Goal: Task Accomplishment & Management: Use online tool/utility

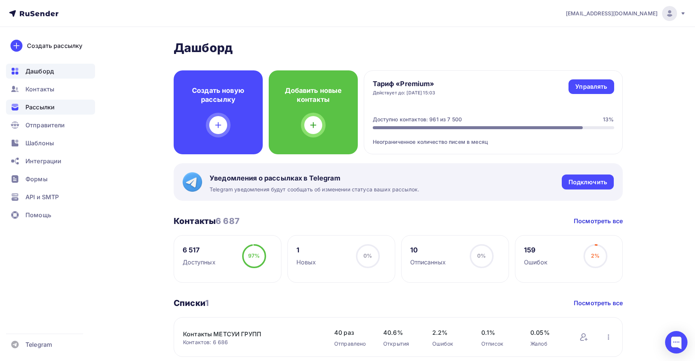
click at [42, 107] on span "Рассылки" at bounding box center [39, 107] width 29 height 9
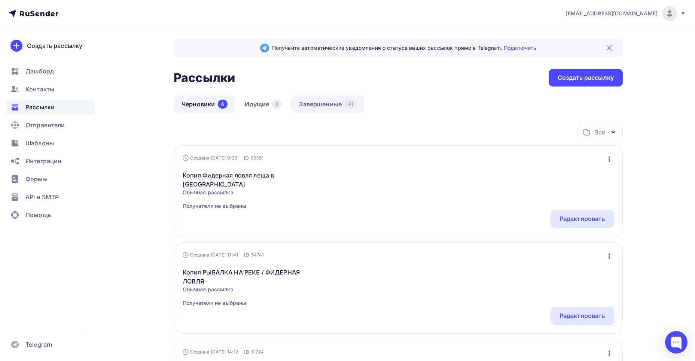
click at [337, 104] on link "Завершенные 41" at bounding box center [327, 103] width 73 height 17
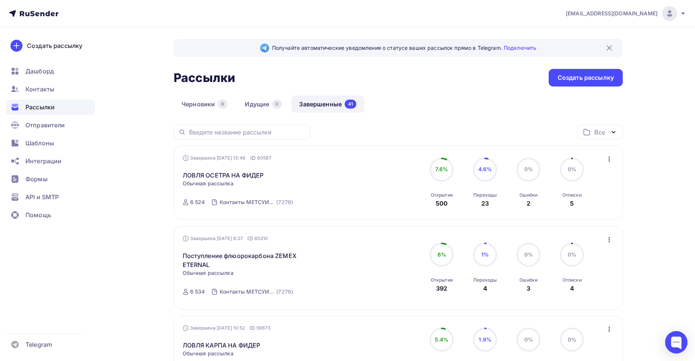
click at [609, 158] on icon "button" at bounding box center [609, 159] width 9 height 9
click at [590, 209] on div "Копировать в новую" at bounding box center [574, 208] width 77 height 9
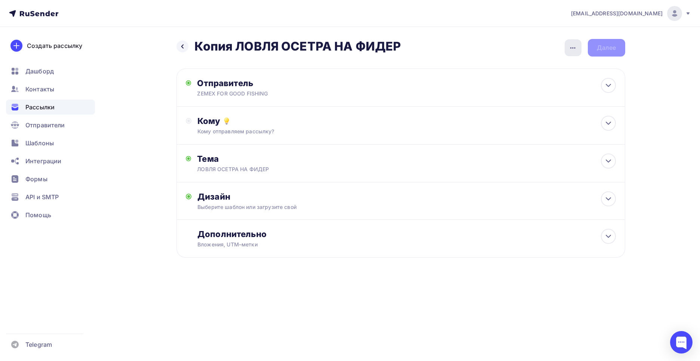
click at [573, 48] on icon "button" at bounding box center [572, 47] width 5 height 1
click at [548, 88] on div "Переименовать рассылку" at bounding box center [533, 86] width 93 height 9
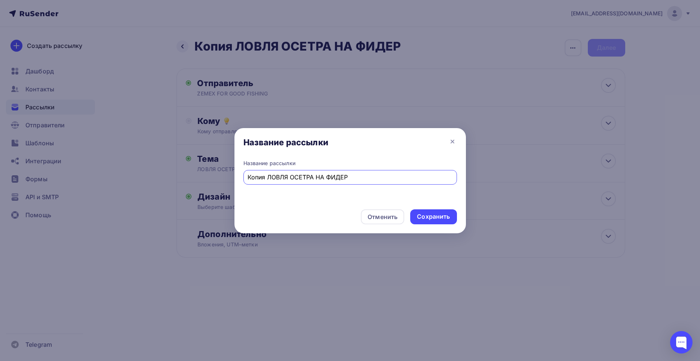
drag, startPoint x: 356, startPoint y: 179, endPoint x: 249, endPoint y: 178, distance: 107.0
click at [249, 178] on input "Копия ЛОВЛЯ ОСЕТРА НА ФИДЕР" at bounding box center [350, 176] width 205 height 9
paste input "Силиконовая приманка ZEMEX MOBY 6", цвет LS23, в уп. 3 шт"
click at [273, 178] on input "Новый размер Силиконовая приманка ZEMEX MOBY 6", цвет LS23, в уп. 3 шт" at bounding box center [350, 176] width 205 height 9
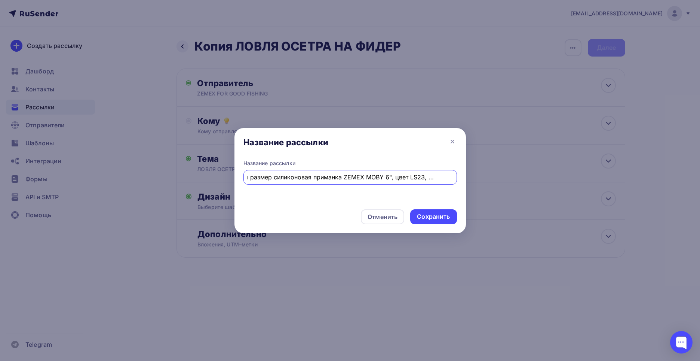
scroll to position [0, 22]
drag, startPoint x: 391, startPoint y: 178, endPoint x: 465, endPoint y: 177, distance: 73.7
click at [465, 177] on div "Название рассылки Новый размер силиконовая приманка ZEMEX MOBY 6", цвет LS23, в…" at bounding box center [351, 181] width 232 height 44
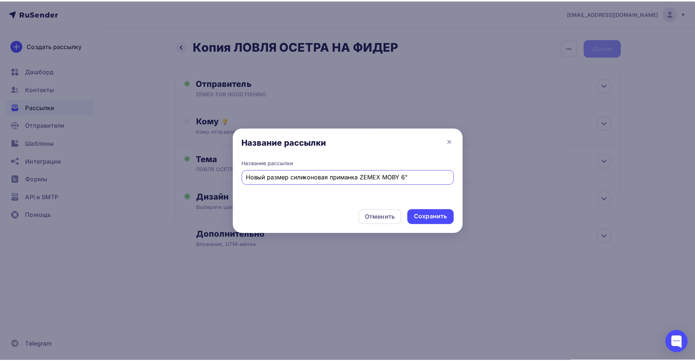
scroll to position [0, 0]
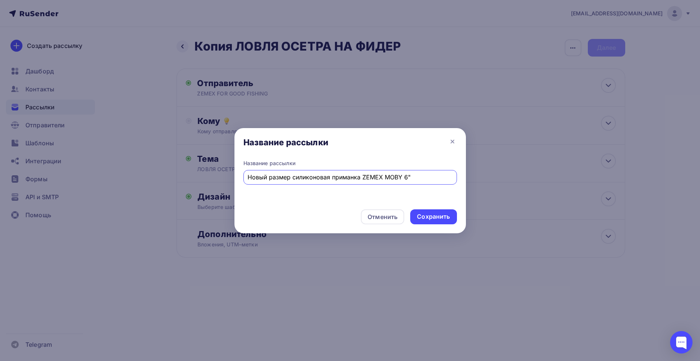
click at [330, 177] on input "Новый размер силиконовая приманка ZEMEX MOBY 6"" at bounding box center [350, 176] width 205 height 9
click at [361, 178] on input "Новый размер силиконовых приманка ZEMEX MOBY 6"" at bounding box center [350, 176] width 205 height 9
click at [354, 177] on input "Новый размер силиконовых приманк ZEMEX MOBY 6"" at bounding box center [350, 176] width 205 height 9
click at [417, 177] on input "Новый размер силиконовых приманок ZEMEX MOBY 6"" at bounding box center [350, 176] width 205 height 9
drag, startPoint x: 414, startPoint y: 179, endPoint x: 245, endPoint y: 174, distance: 168.8
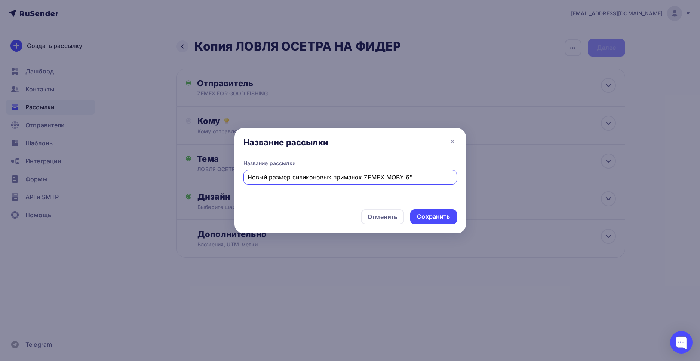
click at [245, 174] on div "Новый размер силиконовых приманок ZEMEX MOBY 6"" at bounding box center [351, 177] width 214 height 15
type input "Новый размер силиконовых приманок ZEMEX MOBY 6""
click at [431, 214] on div "Сохранить" at bounding box center [433, 216] width 33 height 9
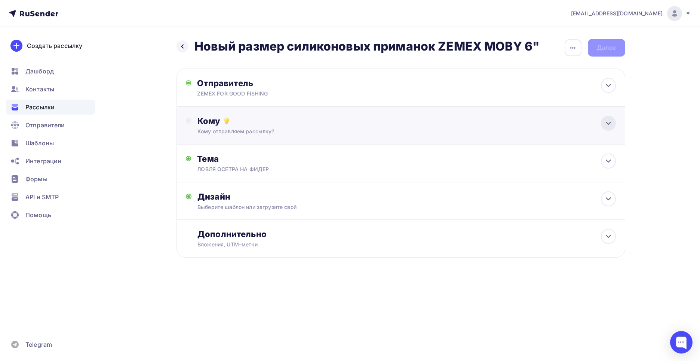
click at [605, 123] on icon at bounding box center [608, 123] width 9 height 9
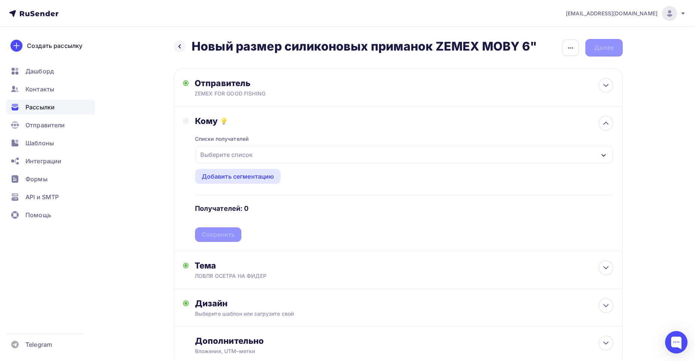
click at [585, 152] on div "Выберите список" at bounding box center [403, 154] width 417 height 17
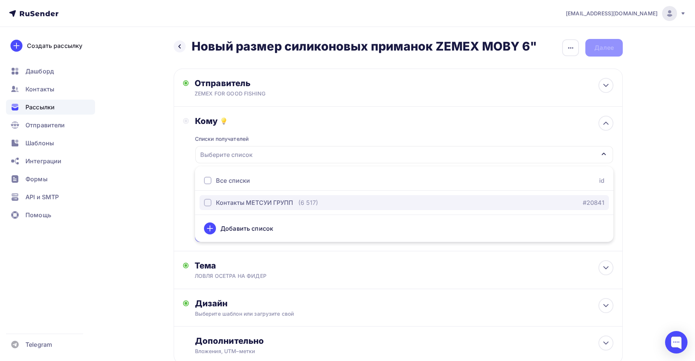
click at [212, 203] on div "Контакты МЕТСУИ ГРУПП" at bounding box center [248, 202] width 89 height 9
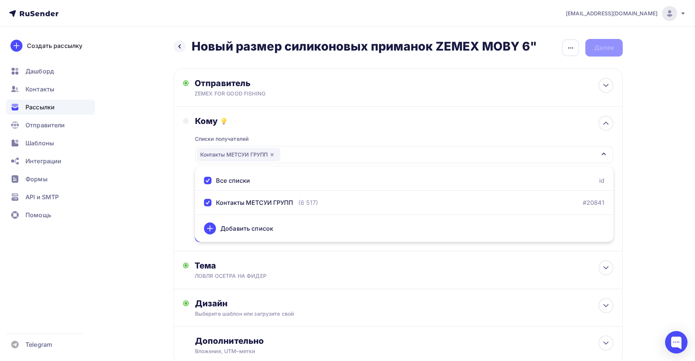
click at [143, 195] on div "Назад Новый размер силиконовых приманок ZEMEX MOBY 6" Новый размер силиконовых …" at bounding box center [347, 219] width 613 height 385
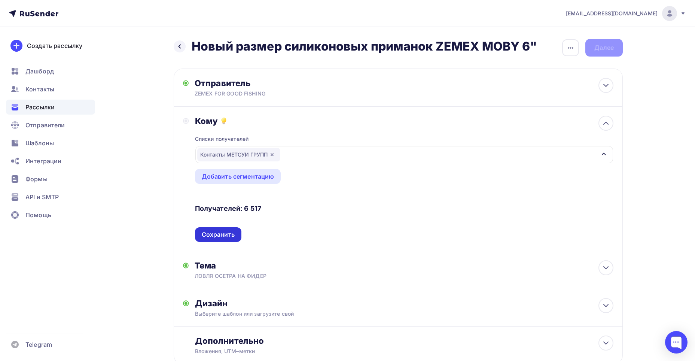
click at [220, 232] on div "Сохранить" at bounding box center [218, 234] width 33 height 9
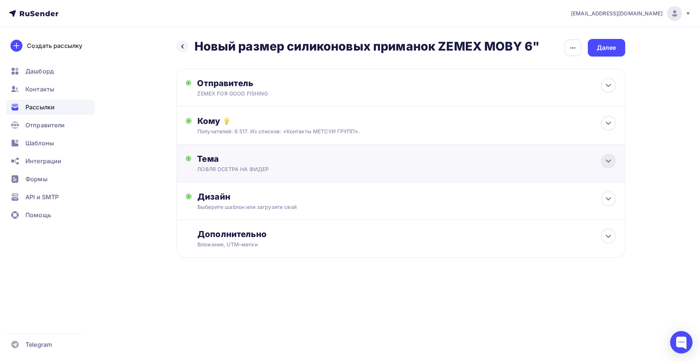
click at [609, 164] on icon at bounding box center [608, 160] width 9 height 9
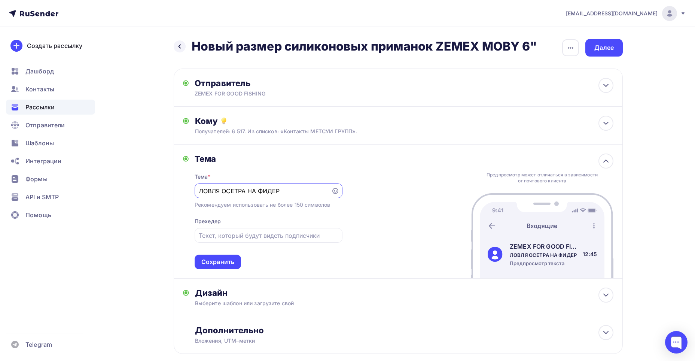
drag, startPoint x: 300, startPoint y: 193, endPoint x: 194, endPoint y: 188, distance: 106.0
click at [194, 188] on div "Тема Тема * ЛОВЛЯ ОСЕТРА НА ФИДЕР Рекомендуем использовать не более 150 символо…" at bounding box center [262, 211] width 159 height 116
paste input "овый размер силиконовых приманок ZEMEX MOBY 6""
type input "Новый размер силиконовых приманок ZEMEX MOBY 6""
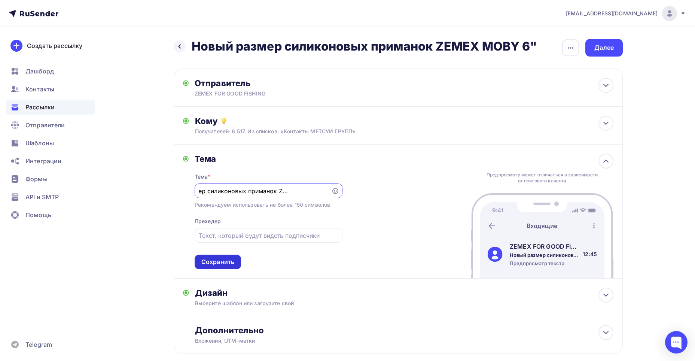
scroll to position [0, 0]
click at [215, 261] on div "Сохранить" at bounding box center [217, 261] width 33 height 9
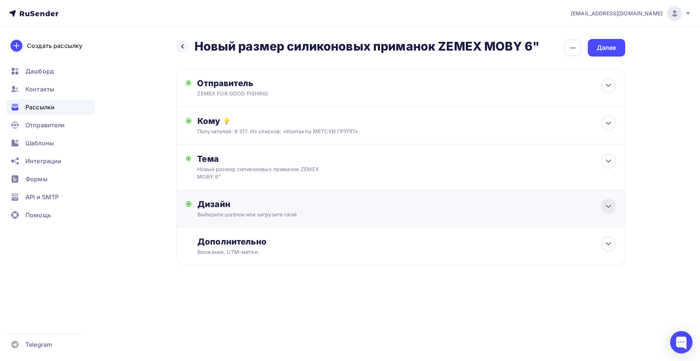
click at [610, 205] on icon at bounding box center [608, 206] width 9 height 9
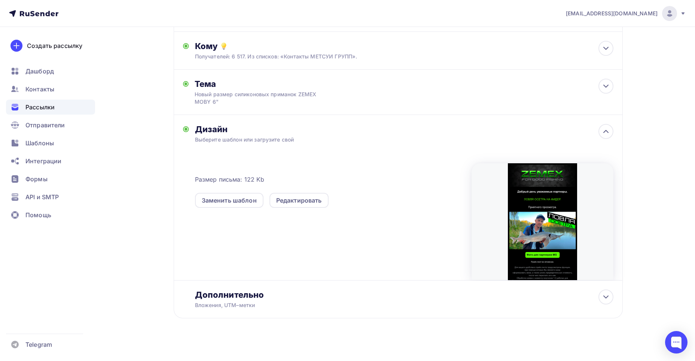
scroll to position [80, 0]
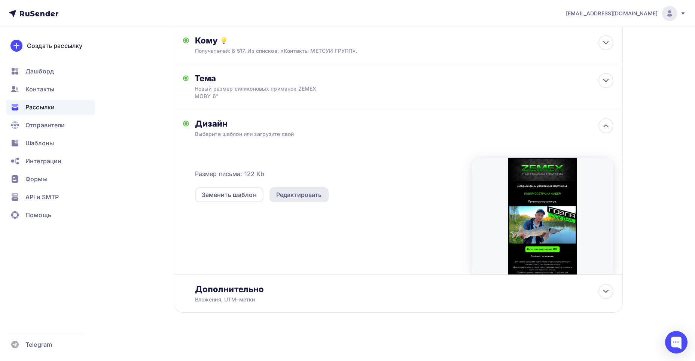
click at [297, 195] on div "Редактировать" at bounding box center [299, 194] width 46 height 9
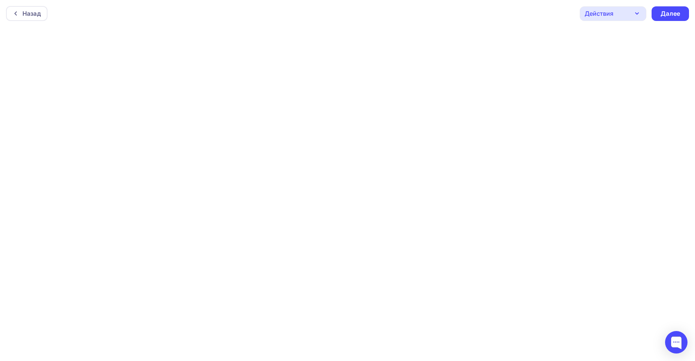
scroll to position [2, 0]
click at [665, 14] on div "Далее" at bounding box center [669, 11] width 19 height 9
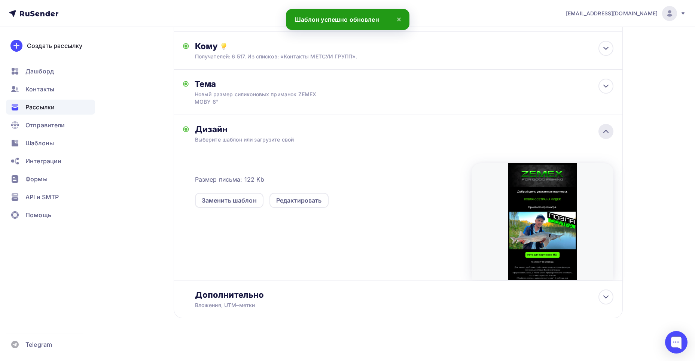
scroll to position [80, 0]
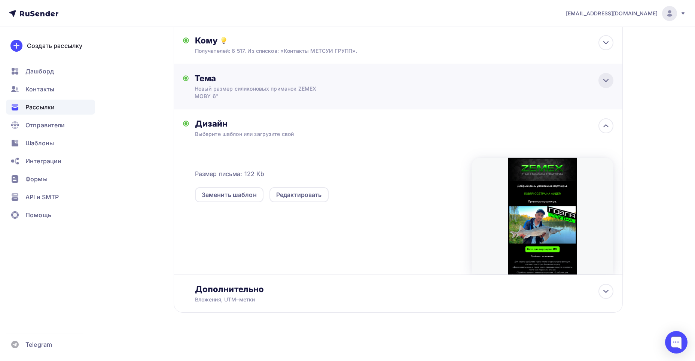
click at [605, 80] on icon at bounding box center [605, 80] width 4 height 2
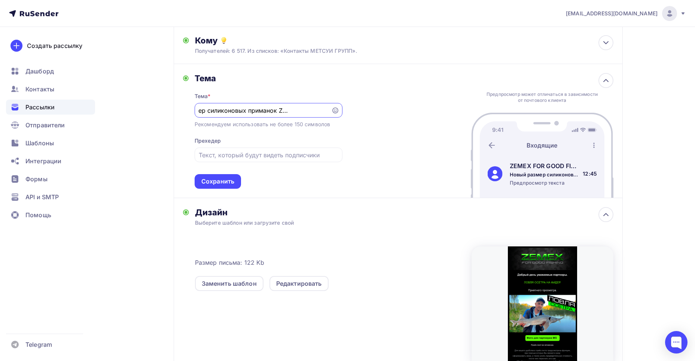
scroll to position [0, 0]
drag, startPoint x: 328, startPoint y: 109, endPoint x: 296, endPoint y: 106, distance: 32.3
click at [296, 106] on div "Новый размер силиконовых приманок ZEMEX MOBY 6"" at bounding box center [269, 110] width 148 height 15
drag, startPoint x: 198, startPoint y: 110, endPoint x: 313, endPoint y: 108, distance: 114.5
click at [313, 108] on div "Новый размер силиконовых приманок ZEMEX MOBY 6"" at bounding box center [269, 110] width 148 height 15
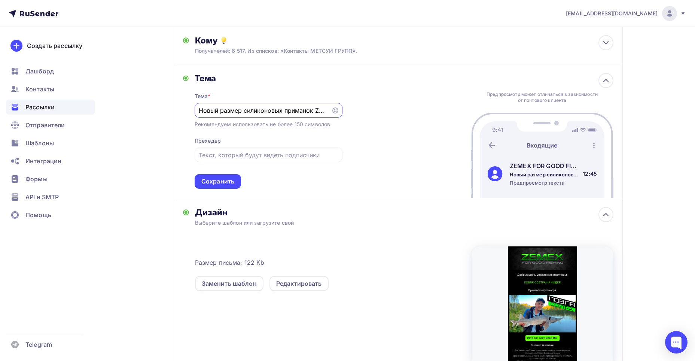
scroll to position [0, 36]
drag, startPoint x: 199, startPoint y: 110, endPoint x: 345, endPoint y: 110, distance: 145.9
click at [345, 110] on div "Тема Тема * Новый размер силиконовых приманок ZEMEX MOBY 6" Рекомендуем использ…" at bounding box center [398, 131] width 449 height 134
click at [221, 178] on div "Сохранить" at bounding box center [217, 181] width 33 height 9
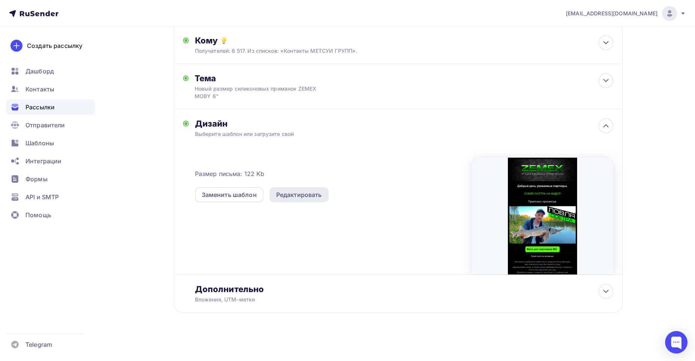
click at [312, 193] on div "Редактировать" at bounding box center [299, 194] width 46 height 9
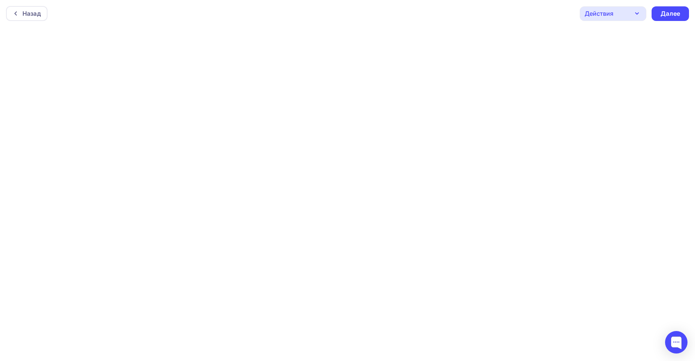
click at [635, 12] on icon "button" at bounding box center [636, 13] width 9 height 9
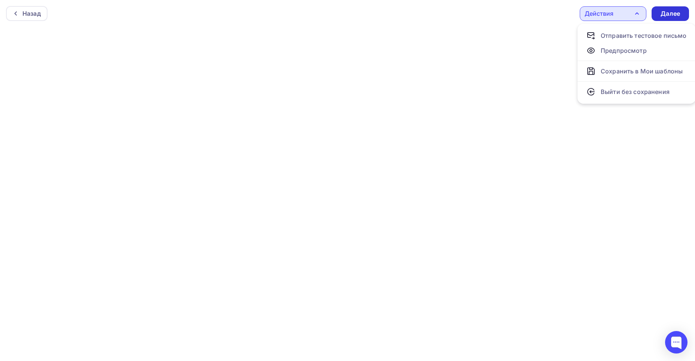
click at [667, 15] on div "Далее" at bounding box center [669, 13] width 19 height 9
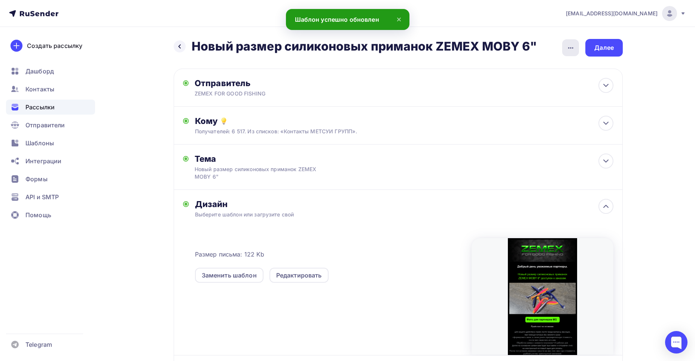
click at [573, 46] on icon "button" at bounding box center [570, 47] width 9 height 9
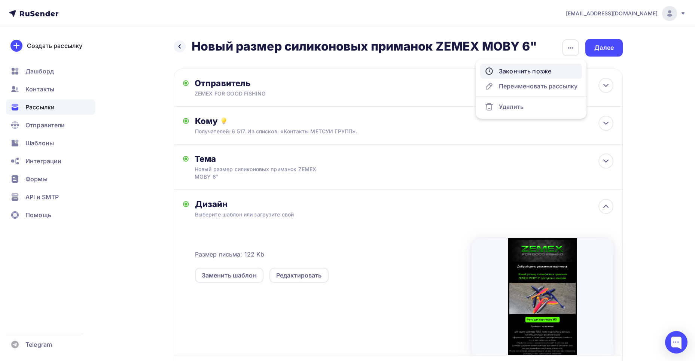
click at [547, 70] on div "Закончить позже" at bounding box center [530, 71] width 93 height 9
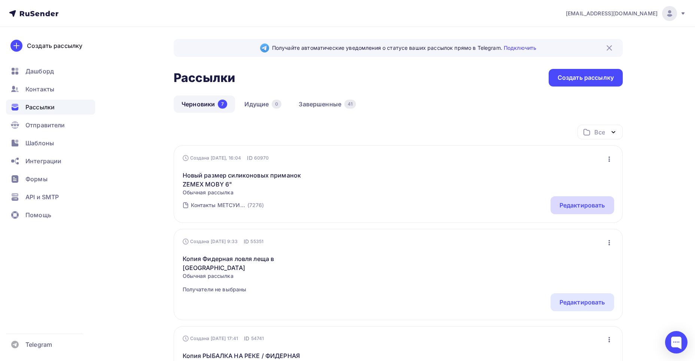
click at [586, 202] on div "Редактировать" at bounding box center [582, 205] width 46 height 9
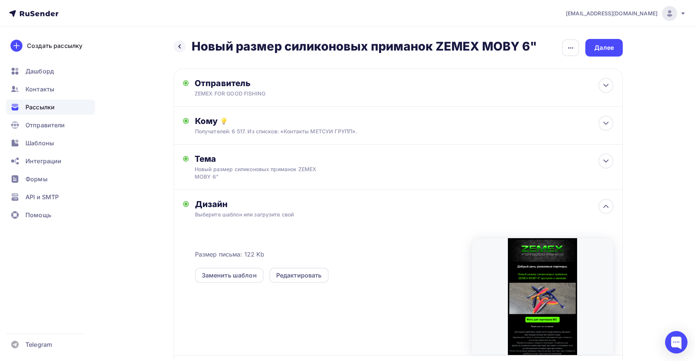
scroll to position [80, 0]
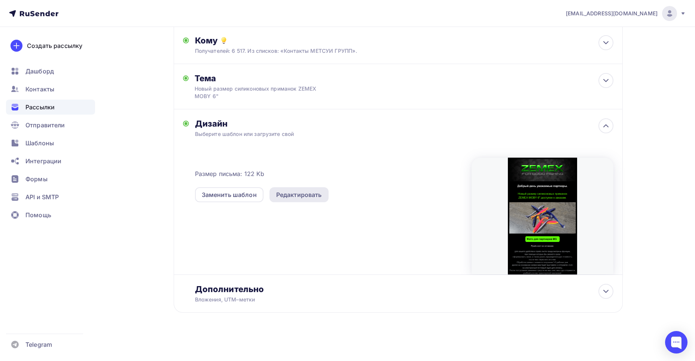
click at [305, 198] on div "Редактировать" at bounding box center [299, 194] width 46 height 9
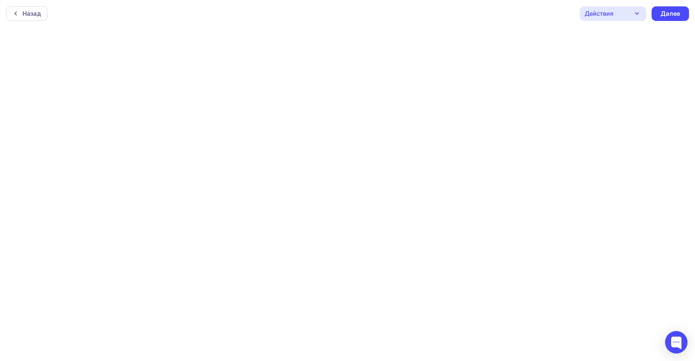
scroll to position [2, 0]
click at [671, 11] on div "Далее" at bounding box center [669, 11] width 19 height 9
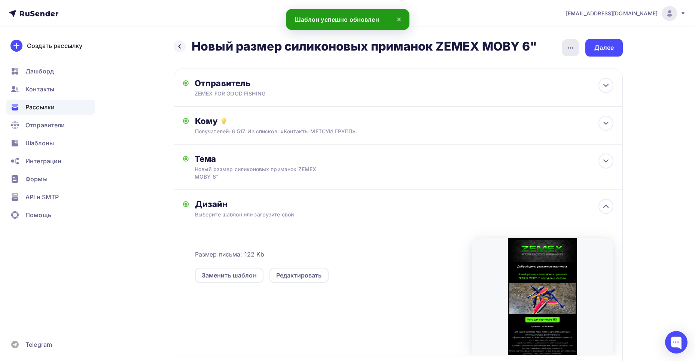
click at [571, 46] on icon "button" at bounding box center [570, 47] width 9 height 9
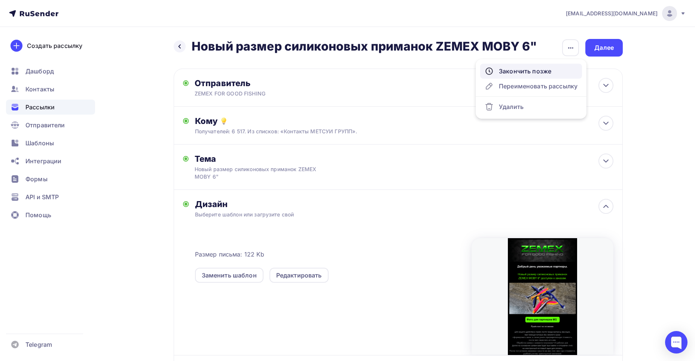
click at [547, 72] on div "Закончить позже" at bounding box center [530, 71] width 93 height 9
